Goal: Transaction & Acquisition: Purchase product/service

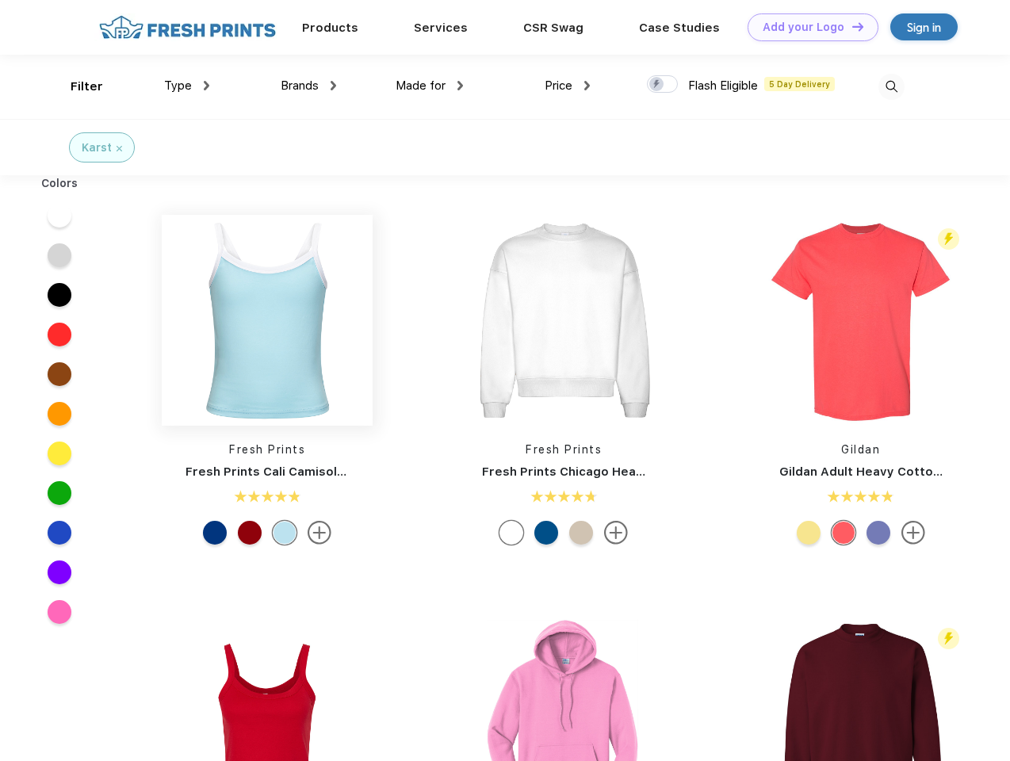
scroll to position [1, 0]
click at [807, 27] on link "Add your Logo Design Tool" at bounding box center [813, 27] width 131 height 28
click at [0, 0] on div "Design Tool" at bounding box center [0, 0] width 0 height 0
click at [851, 26] on link "Add your Logo Design Tool" at bounding box center [813, 27] width 131 height 28
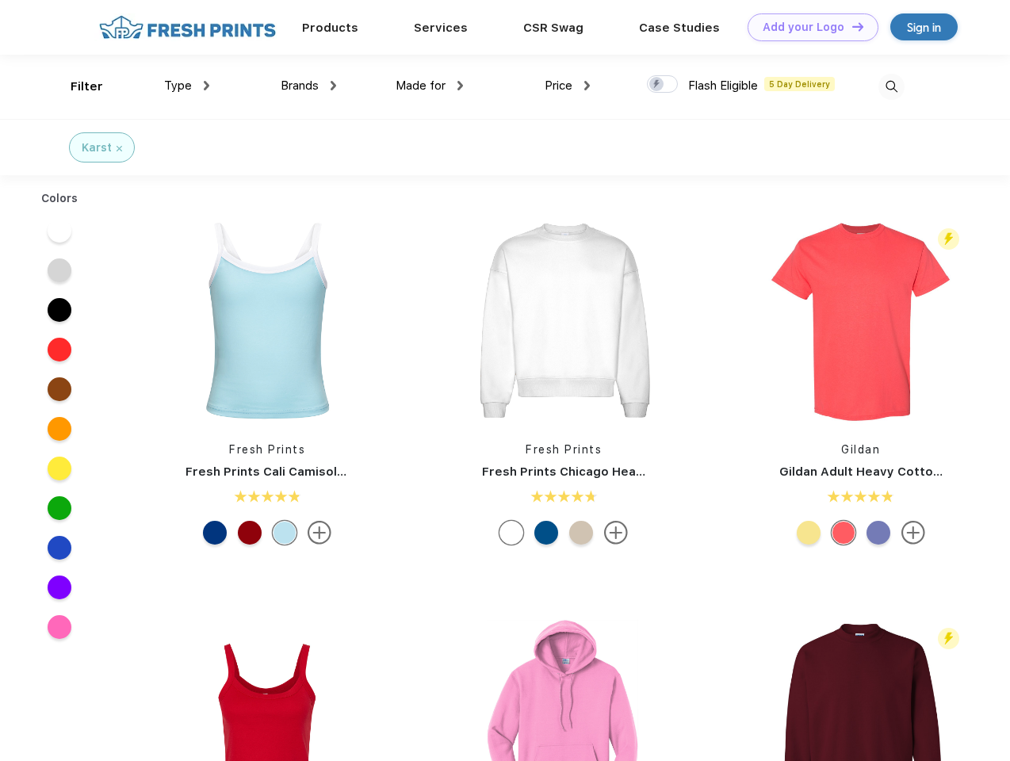
click at [76, 86] on div "Filter" at bounding box center [87, 87] width 33 height 18
click at [187, 86] on span "Type" at bounding box center [178, 85] width 28 height 14
click at [308, 86] on span "Brands" at bounding box center [300, 85] width 38 height 14
click at [430, 86] on span "Made for" at bounding box center [421, 85] width 50 height 14
click at [568, 86] on span "Price" at bounding box center [559, 85] width 28 height 14
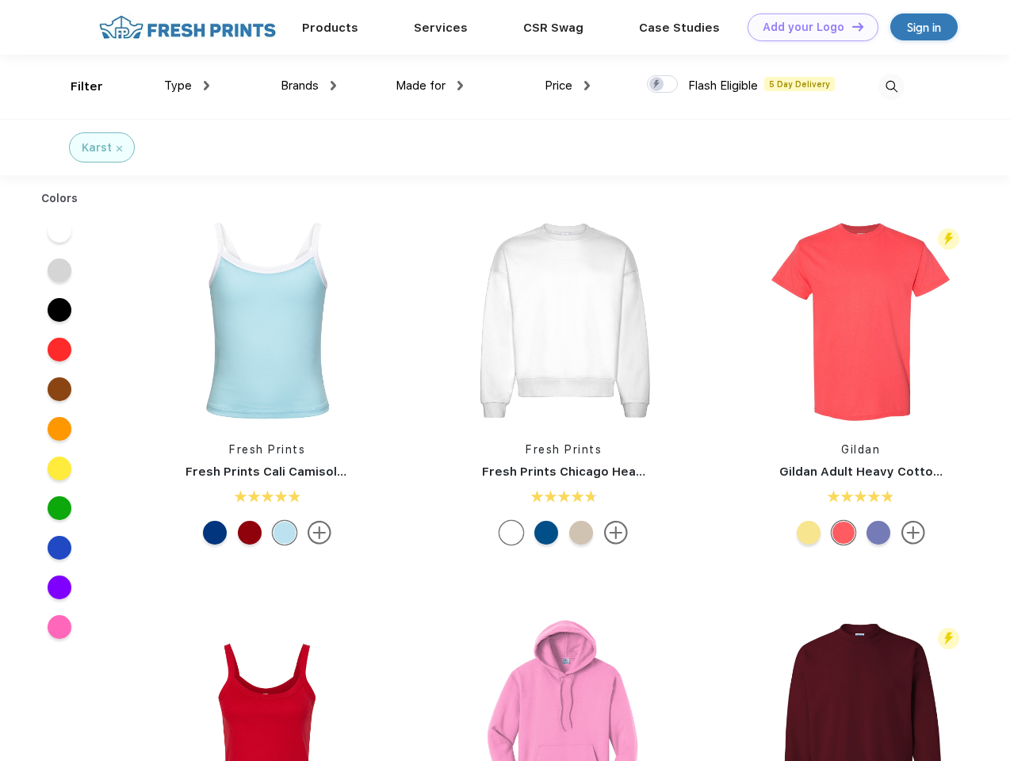
click at [663, 85] on div at bounding box center [662, 83] width 31 height 17
click at [657, 85] on input "checkbox" at bounding box center [652, 80] width 10 height 10
click at [891, 86] on img at bounding box center [891, 87] width 26 height 26
